Goal: Communication & Community: Answer question/provide support

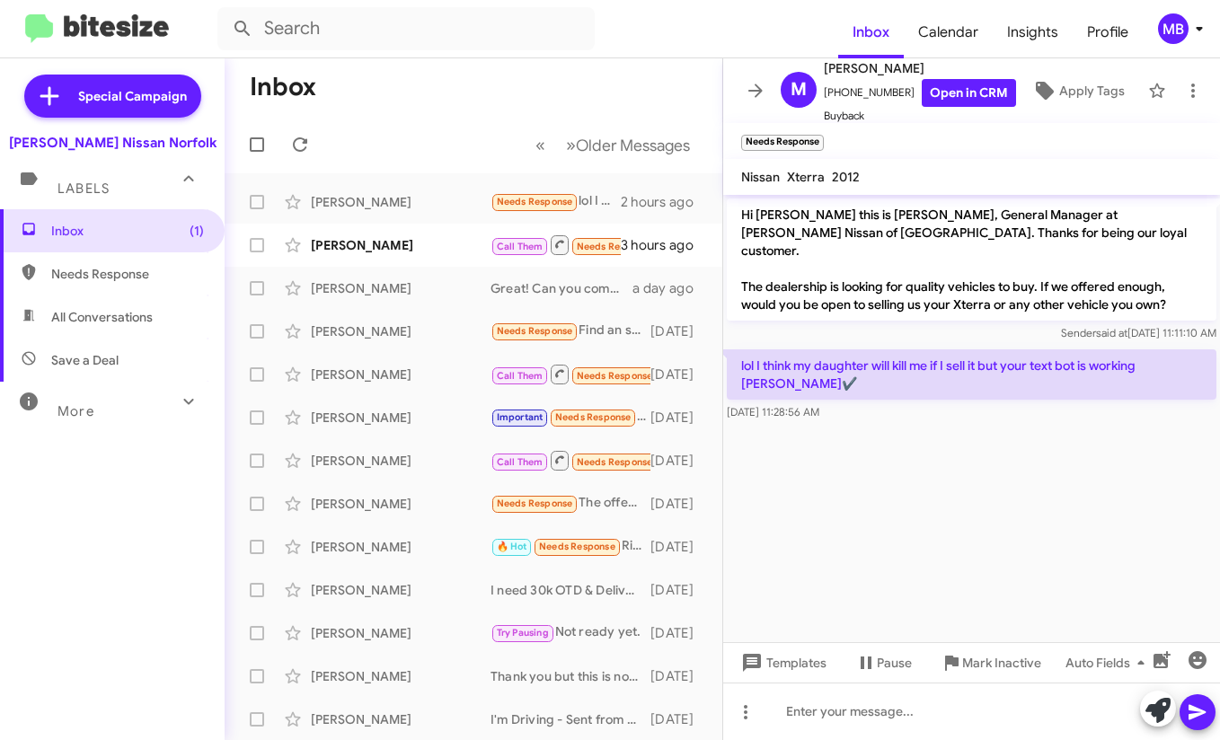
click at [420, 111] on mat-toolbar-row "Inbox" at bounding box center [474, 86] width 498 height 57
click at [108, 268] on span "Needs Response" at bounding box center [127, 274] width 153 height 18
type input "in:needs-response"
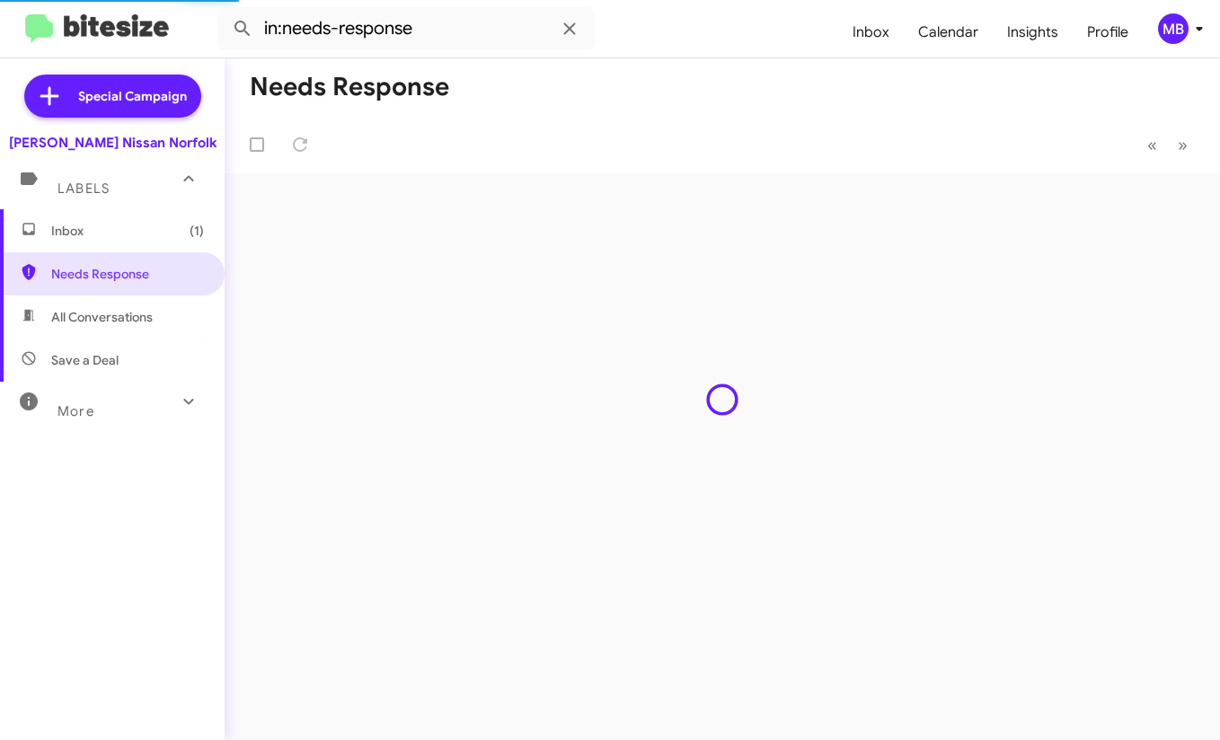
click at [99, 225] on span "Inbox (1)" at bounding box center [127, 231] width 153 height 18
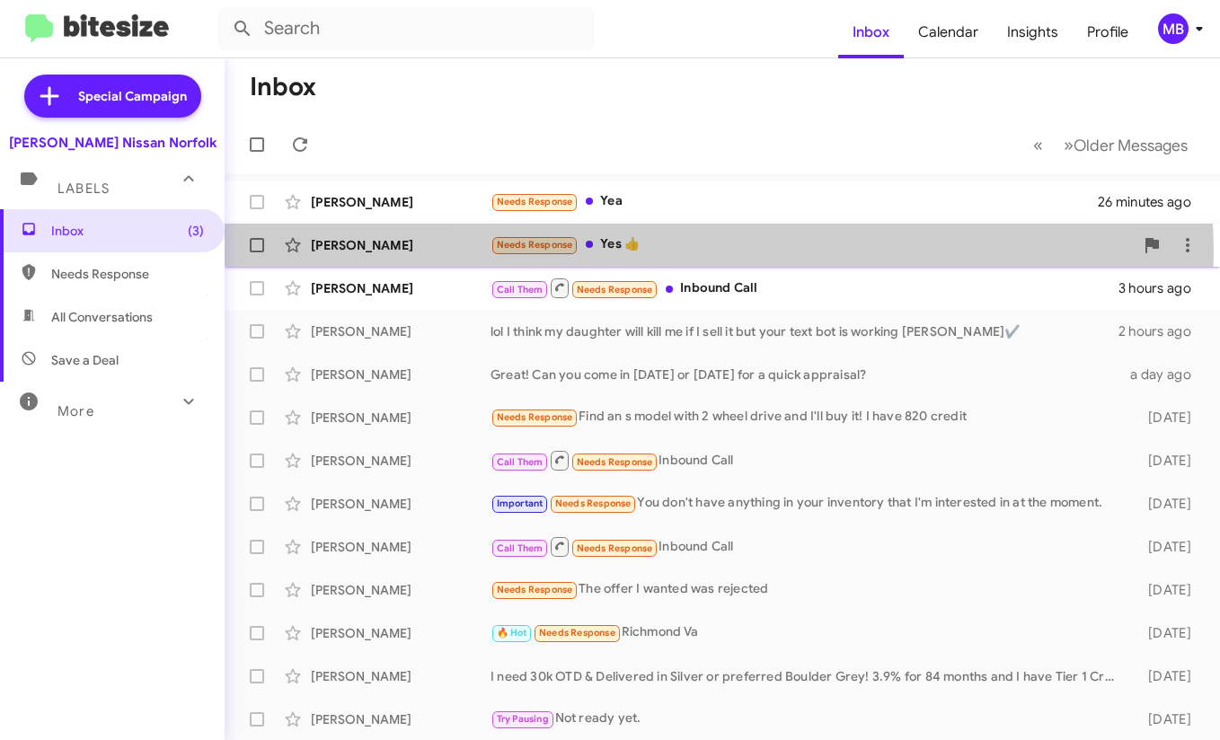
click at [719, 252] on div "Needs Response Yes 👍" at bounding box center [812, 244] width 643 height 21
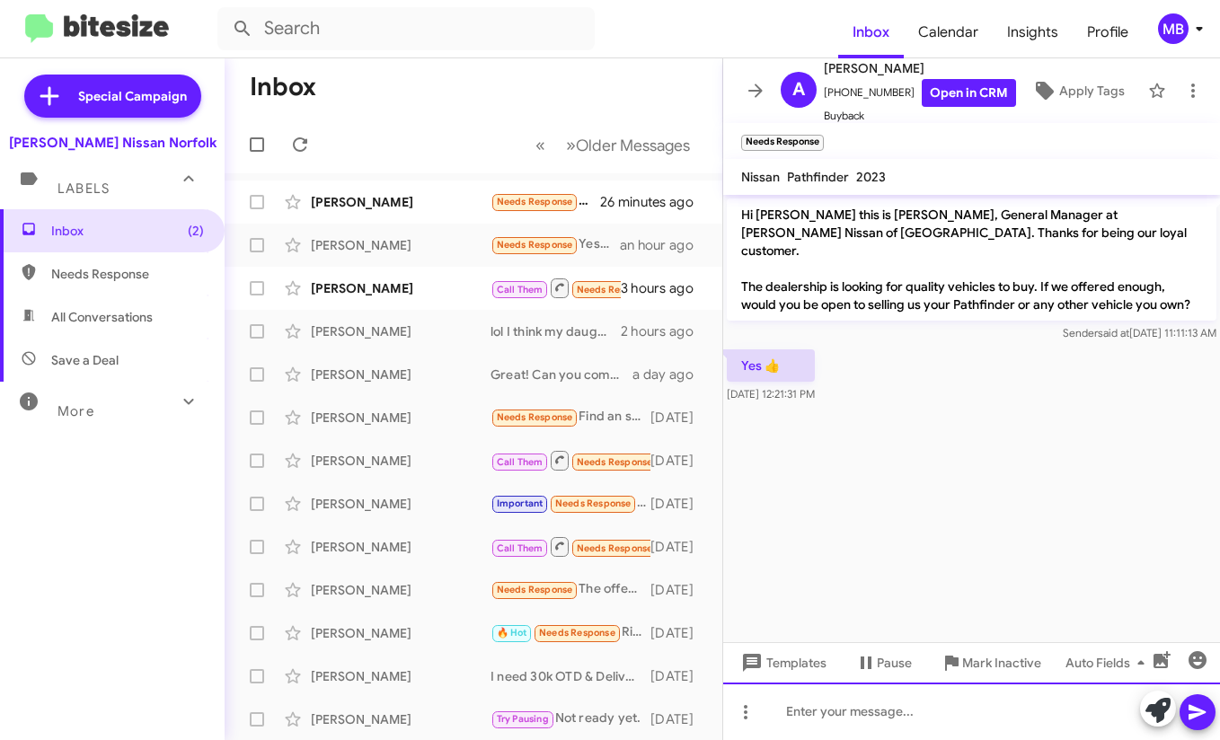
click at [896, 691] on div at bounding box center [971, 711] width 497 height 57
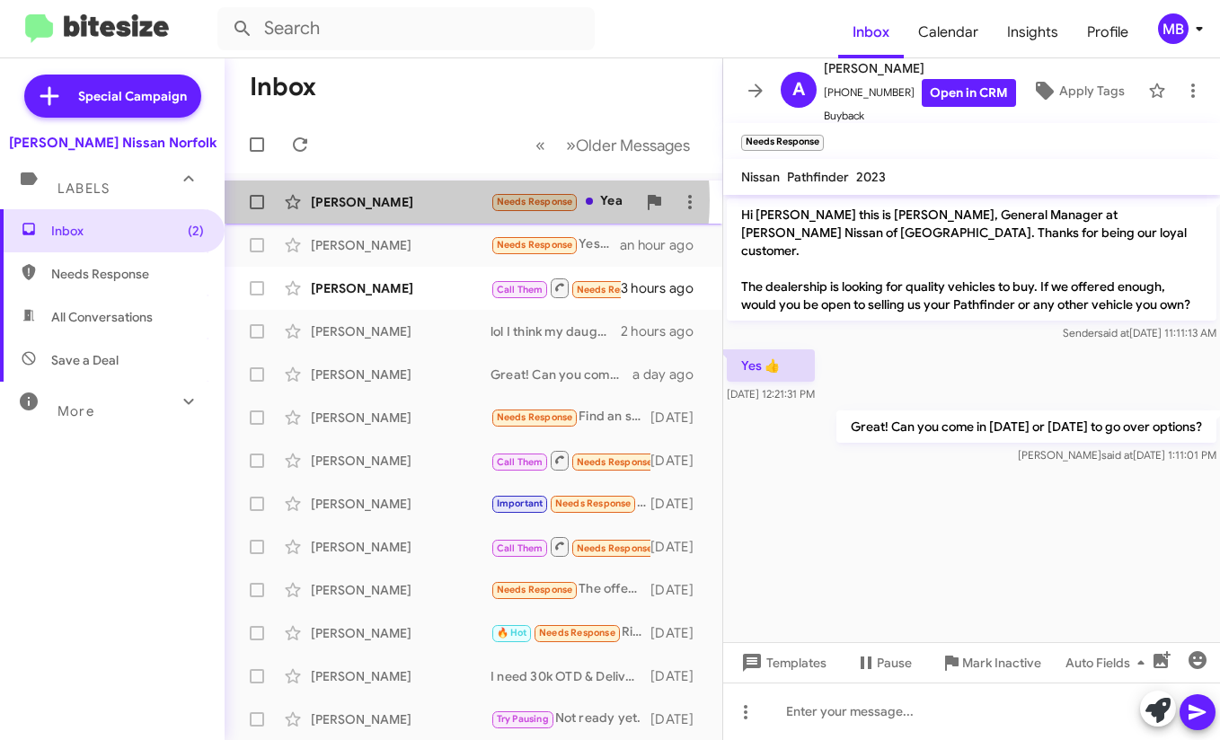
click at [456, 200] on div "[PERSON_NAME]" at bounding box center [401, 202] width 180 height 18
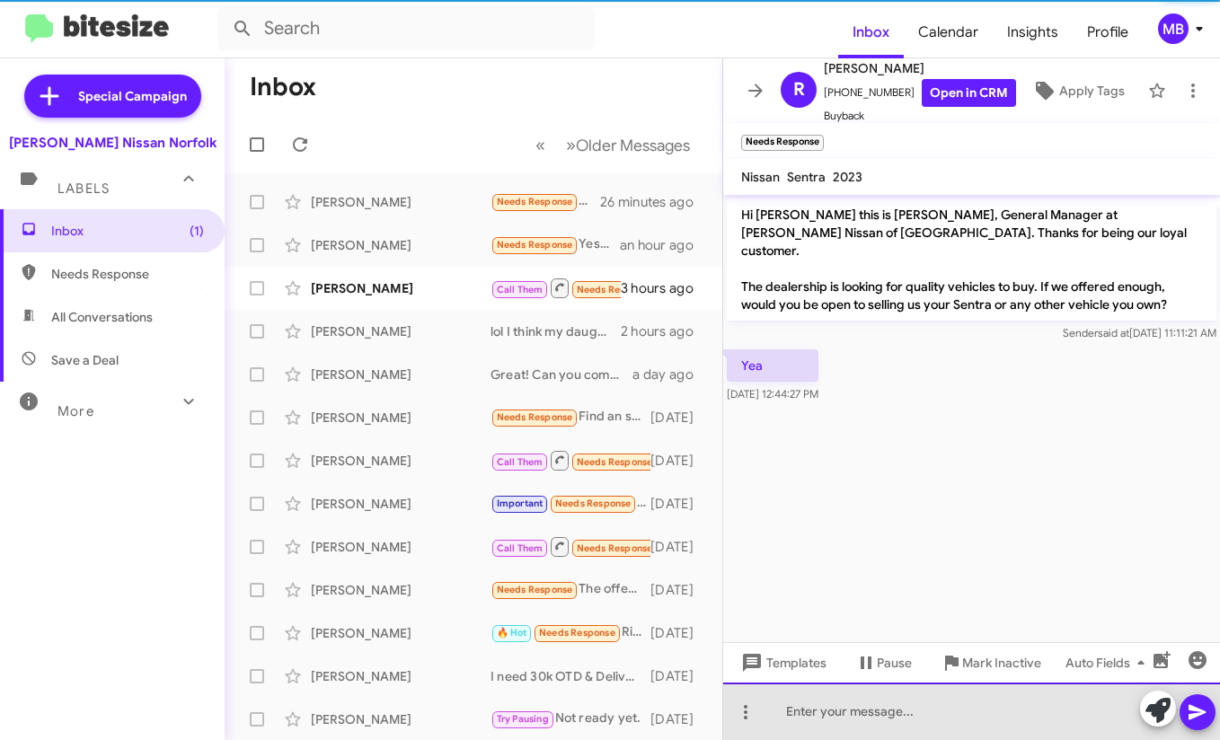
click at [813, 738] on div at bounding box center [971, 711] width 497 height 57
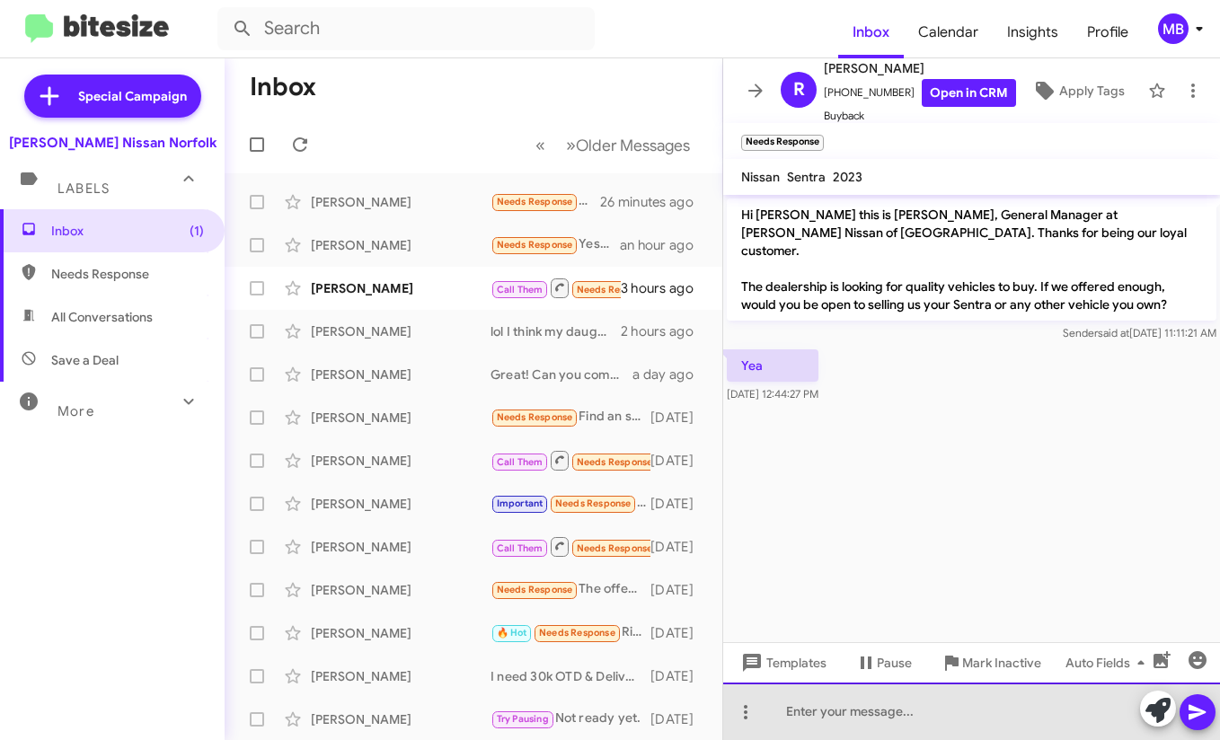
click at [828, 707] on div at bounding box center [971, 711] width 497 height 57
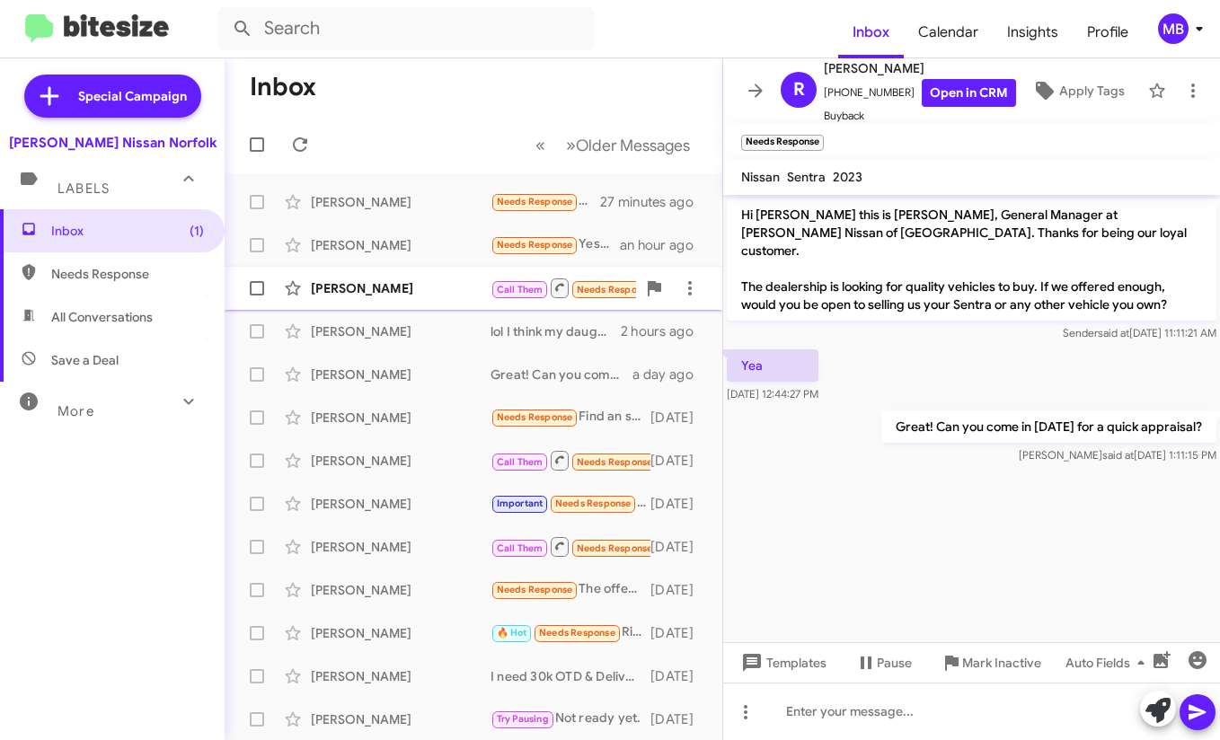
click at [475, 296] on div "[PERSON_NAME]" at bounding box center [401, 288] width 180 height 18
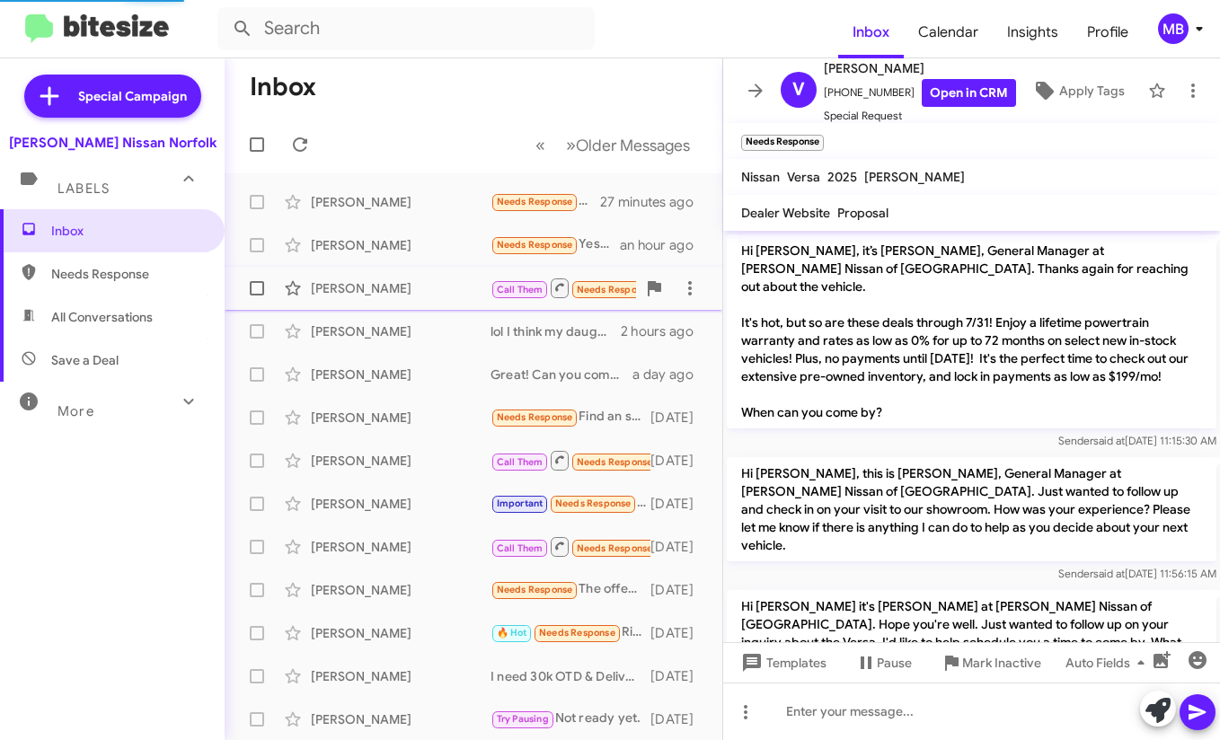
scroll to position [698, 0]
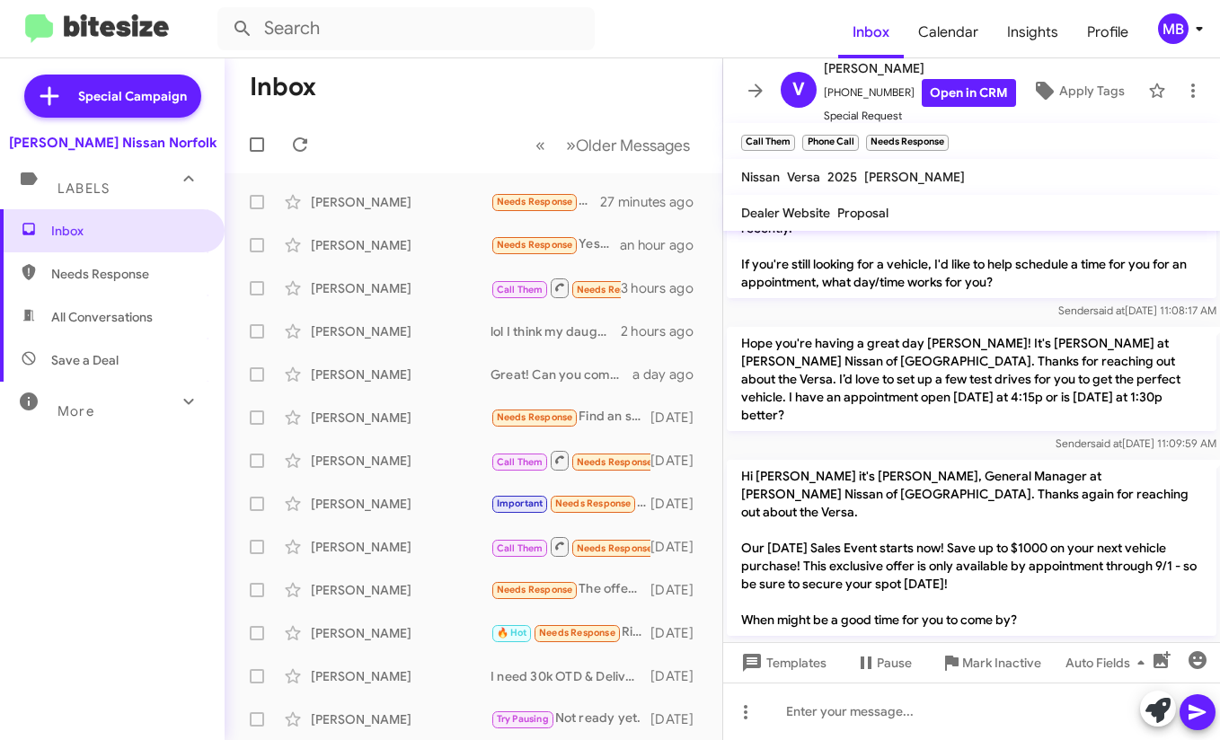
click at [136, 270] on span "Needs Response" at bounding box center [127, 274] width 153 height 18
type input "in:needs-response"
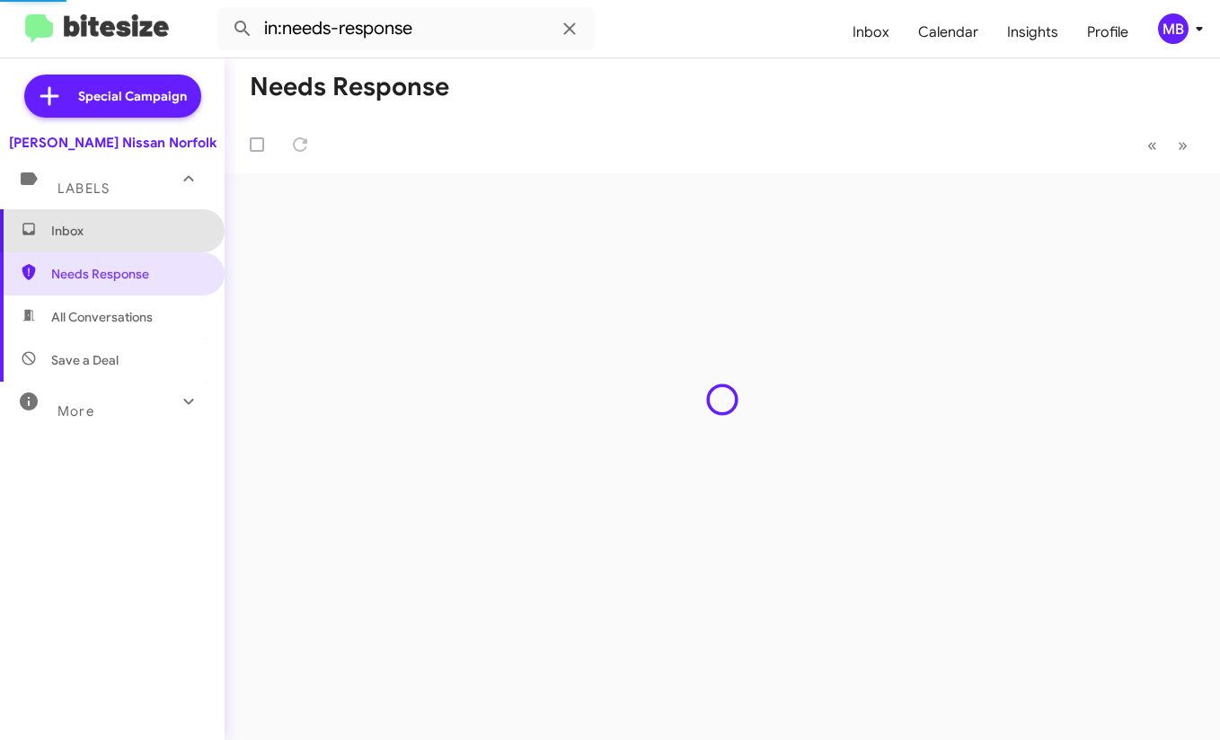
click at [134, 225] on span "Inbox" at bounding box center [127, 231] width 153 height 18
